Goal: Navigation & Orientation: Understand site structure

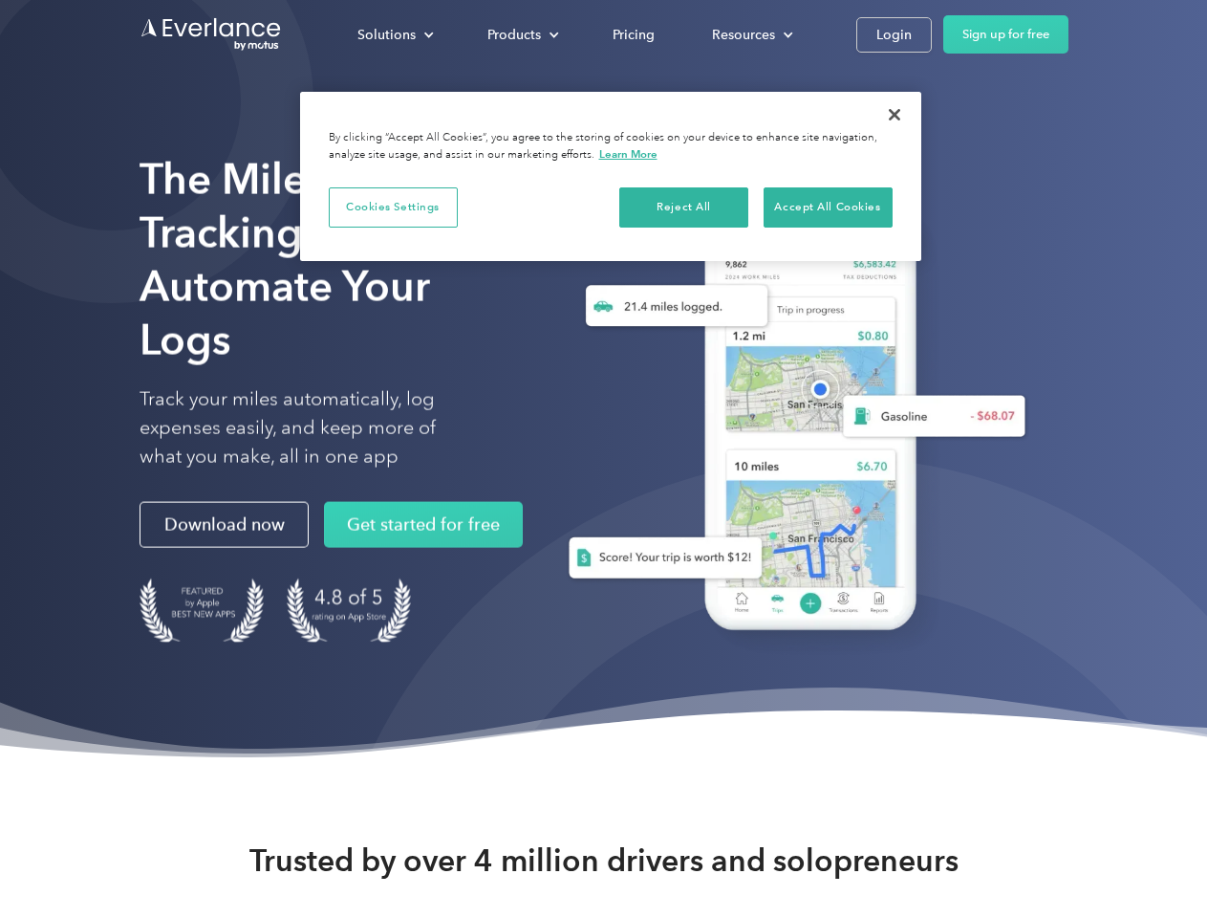
click at [395, 34] on div "Solutions" at bounding box center [386, 35] width 58 height 24
click at [521, 34] on div "Products" at bounding box center [514, 35] width 54 height 24
click at [750, 34] on div "Resources" at bounding box center [743, 35] width 63 height 24
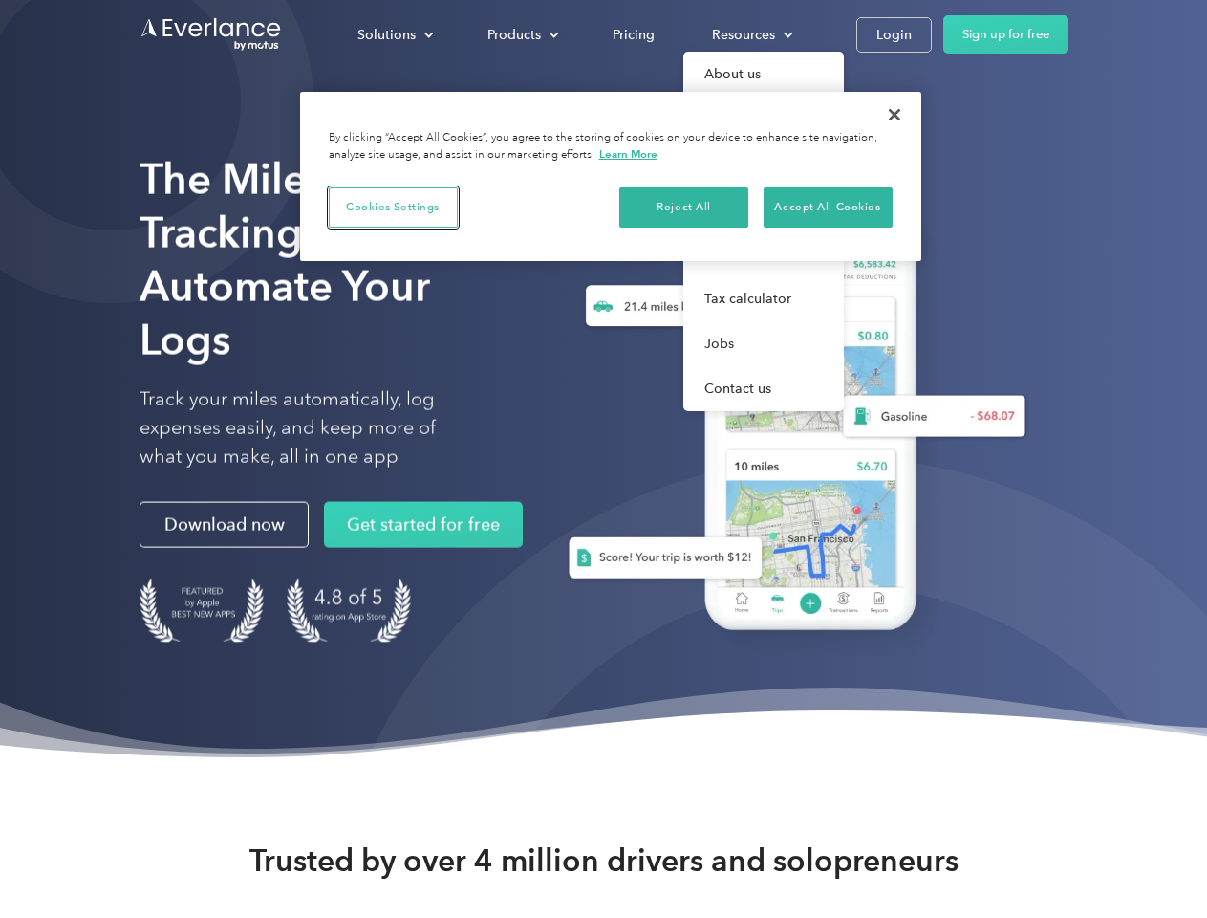
click at [393, 206] on button "Cookies Settings" at bounding box center [393, 207] width 129 height 40
click at [0, 0] on div "When you visit any website, it may store or retrieve information on your browse…" at bounding box center [0, 0] width 0 height 0
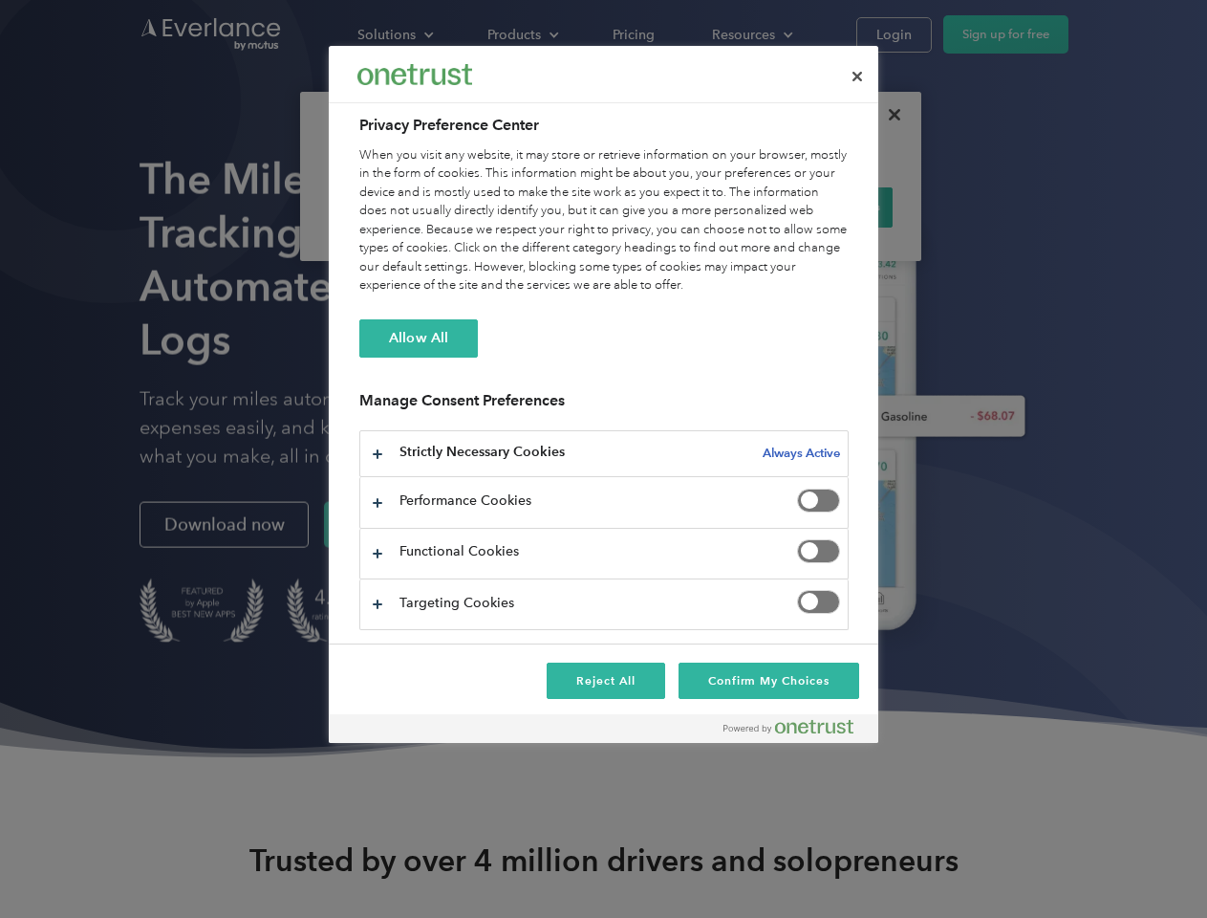
click at [828, 206] on div "When you visit any website, it may store or retrieve information on your browse…" at bounding box center [603, 220] width 489 height 149
click at [895, 115] on div at bounding box center [603, 459] width 1207 height 918
